Goal: Task Accomplishment & Management: Manage account settings

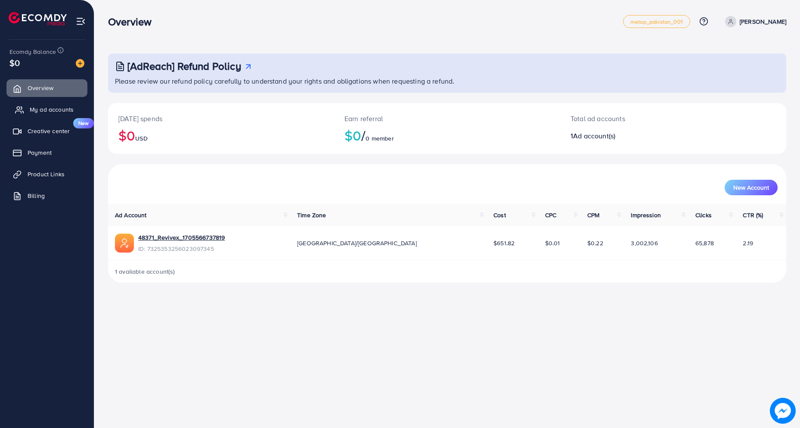
click at [56, 112] on span "My ad accounts" at bounding box center [52, 109] width 44 height 9
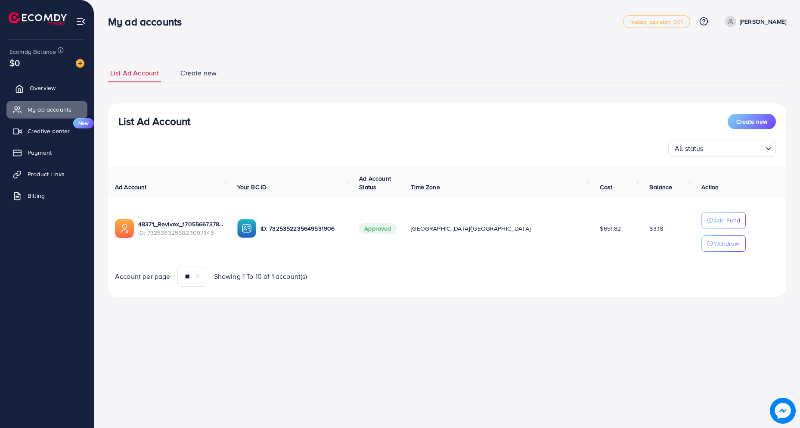
click at [64, 82] on link "Overview" at bounding box center [46, 87] width 81 height 17
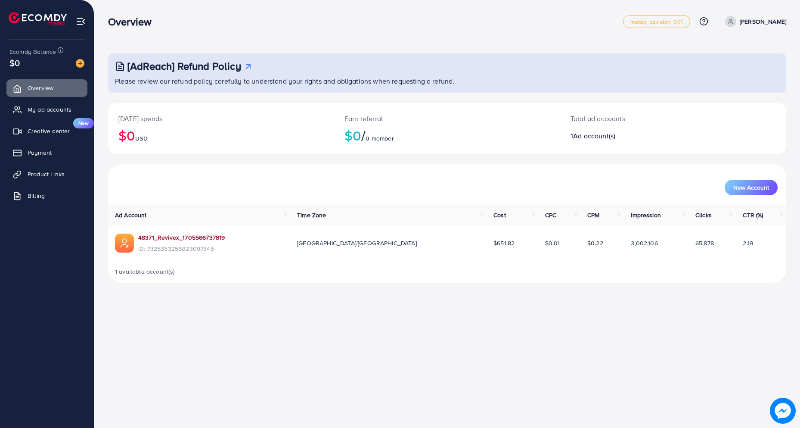
click at [208, 237] on link "48371_Revivex_1705566737819" at bounding box center [181, 237] width 87 height 9
click at [213, 236] on link "48371_Revivex_1705566737819" at bounding box center [181, 237] width 87 height 9
click at [762, 25] on p "[PERSON_NAME]" at bounding box center [763, 21] width 47 height 10
click at [730, 51] on span "Profile" at bounding box center [733, 51] width 20 height 10
select select "********"
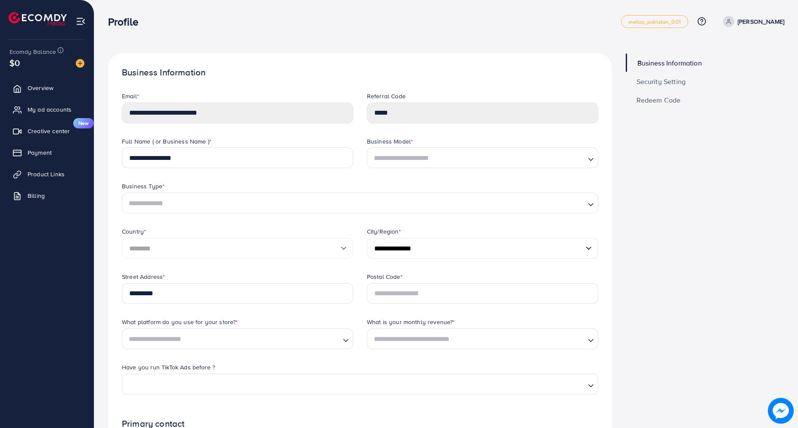
click at [675, 78] on span "Security Setting" at bounding box center [662, 81] width 50 height 7
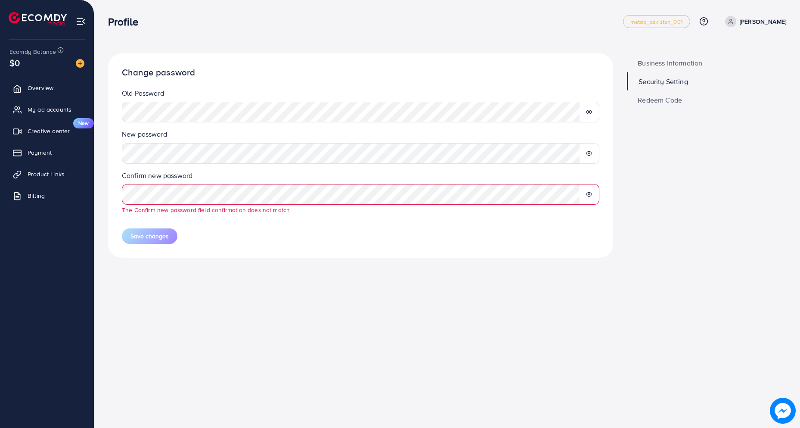
click at [587, 152] on icon at bounding box center [589, 153] width 6 height 6
click at [588, 195] on icon at bounding box center [589, 194] width 6 height 6
click at [162, 225] on span "Save changes" at bounding box center [150, 226] width 38 height 9
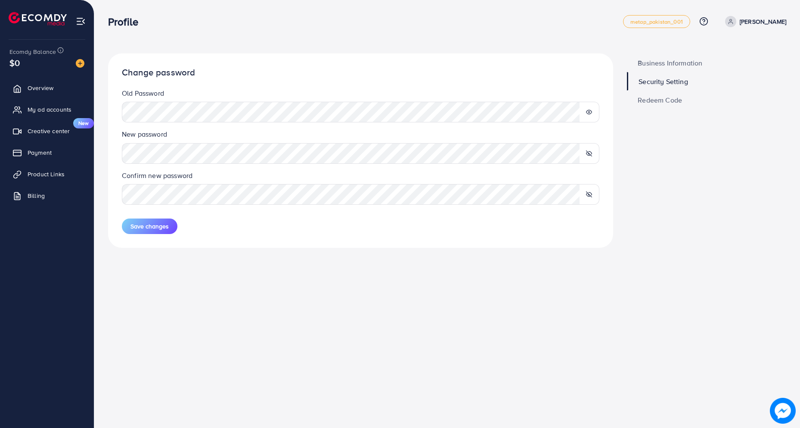
click at [591, 112] on icon at bounding box center [589, 112] width 6 height 6
click at [145, 226] on span "Save changes" at bounding box center [150, 226] width 38 height 9
click at [187, 205] on div "Confirm new password" at bounding box center [360, 191] width 491 height 41
